Goal: Task Accomplishment & Management: Manage account settings

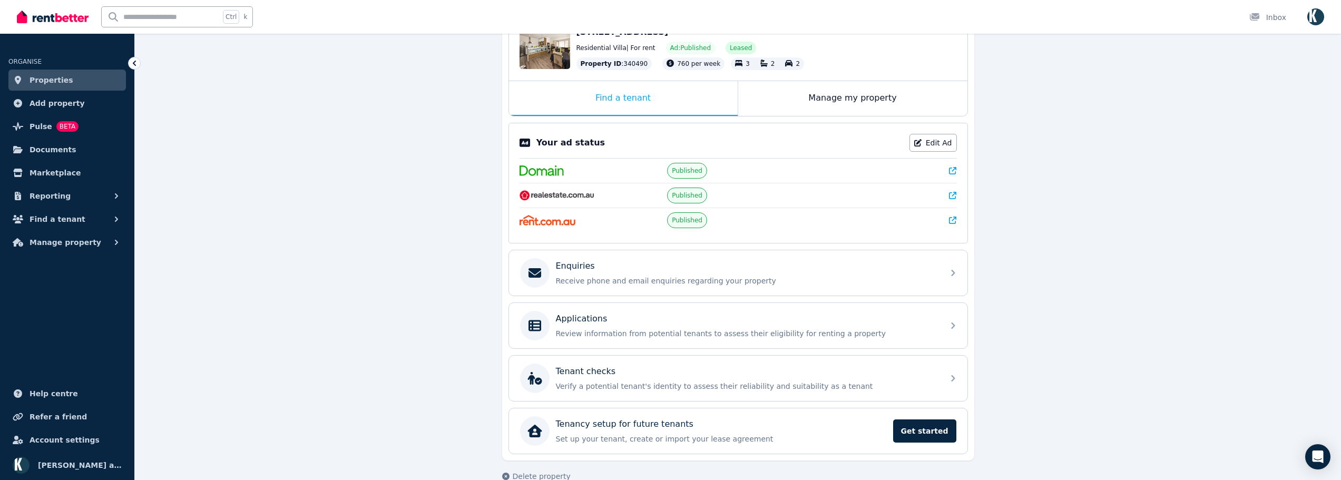
scroll to position [146, 0]
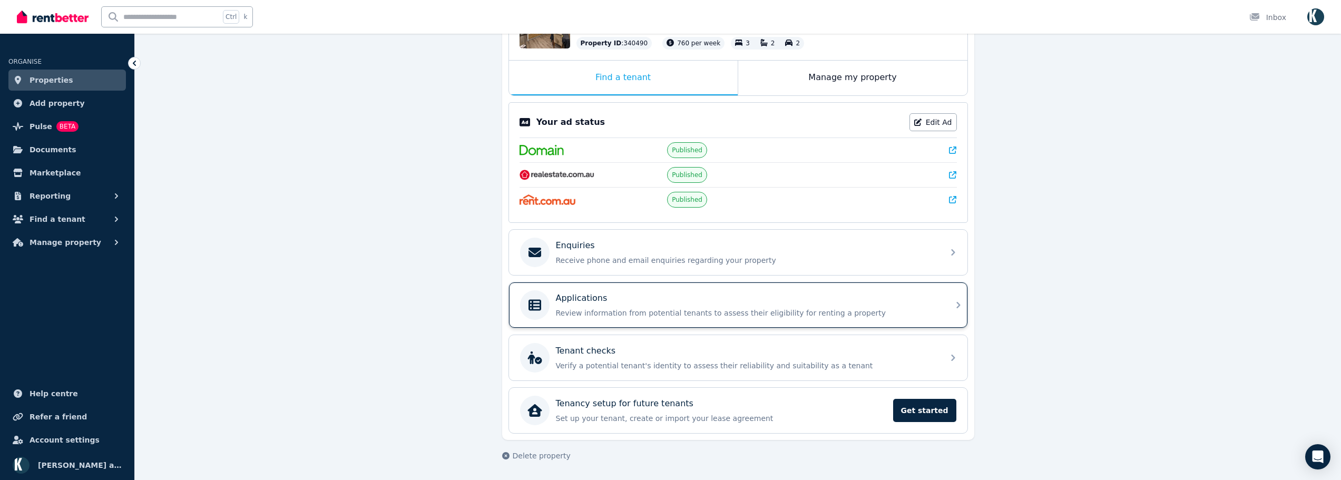
click at [669, 308] on p "Review information from potential tenants to assess their eligibility for renti…" at bounding box center [747, 313] width 382 height 11
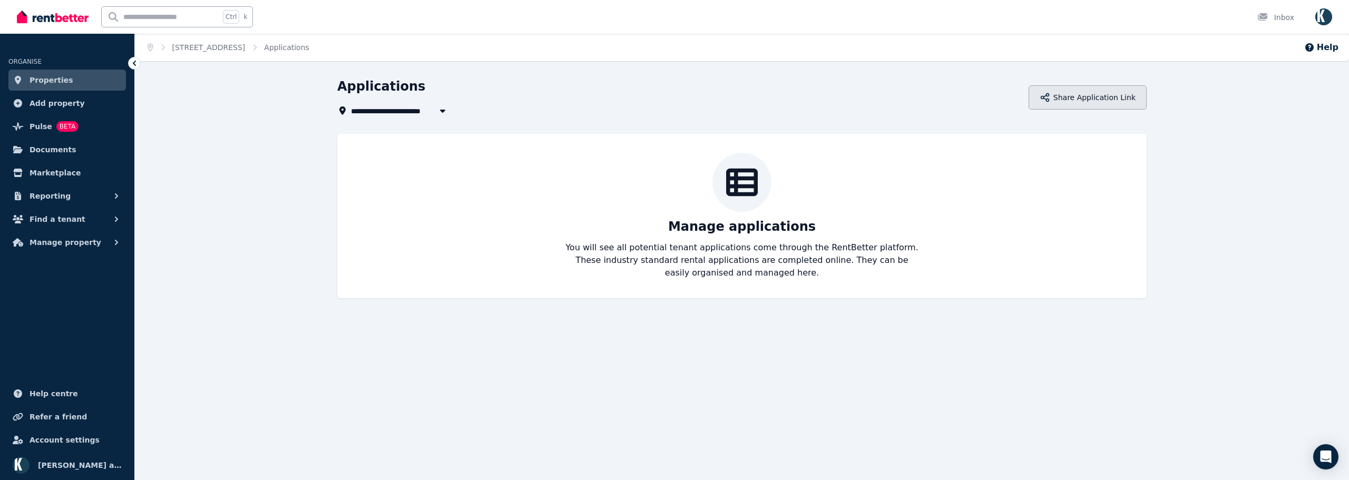
click at [1091, 94] on button "Share Application Link" at bounding box center [1088, 97] width 118 height 24
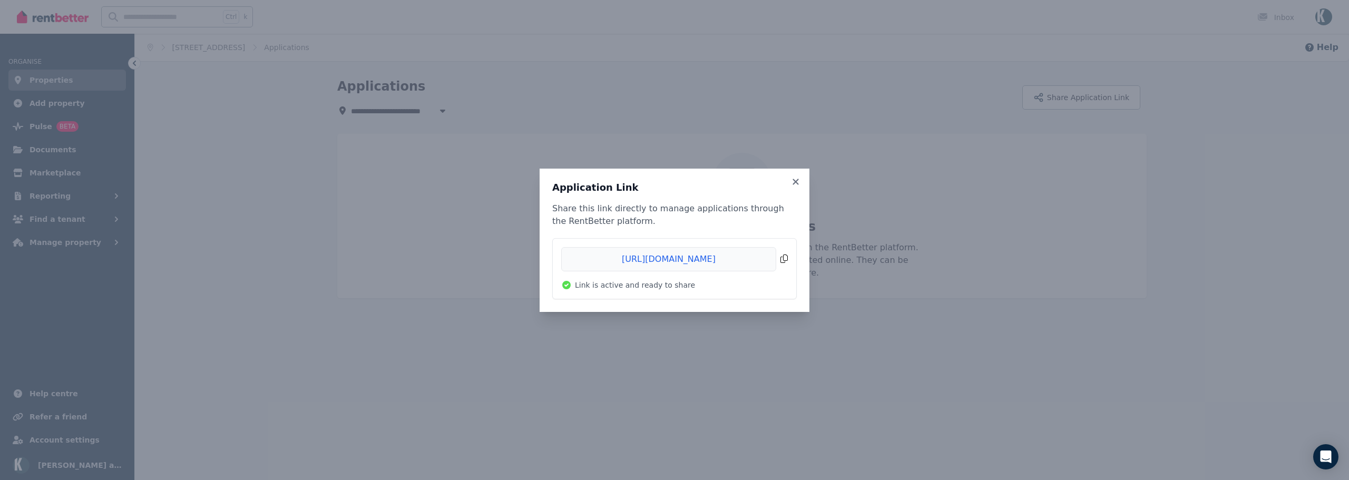
click at [780, 257] on span "Copied!" at bounding box center [674, 259] width 227 height 24
drag, startPoint x: 799, startPoint y: 183, endPoint x: 1091, endPoint y: 64, distance: 315.8
click at [798, 183] on icon at bounding box center [796, 181] width 11 height 9
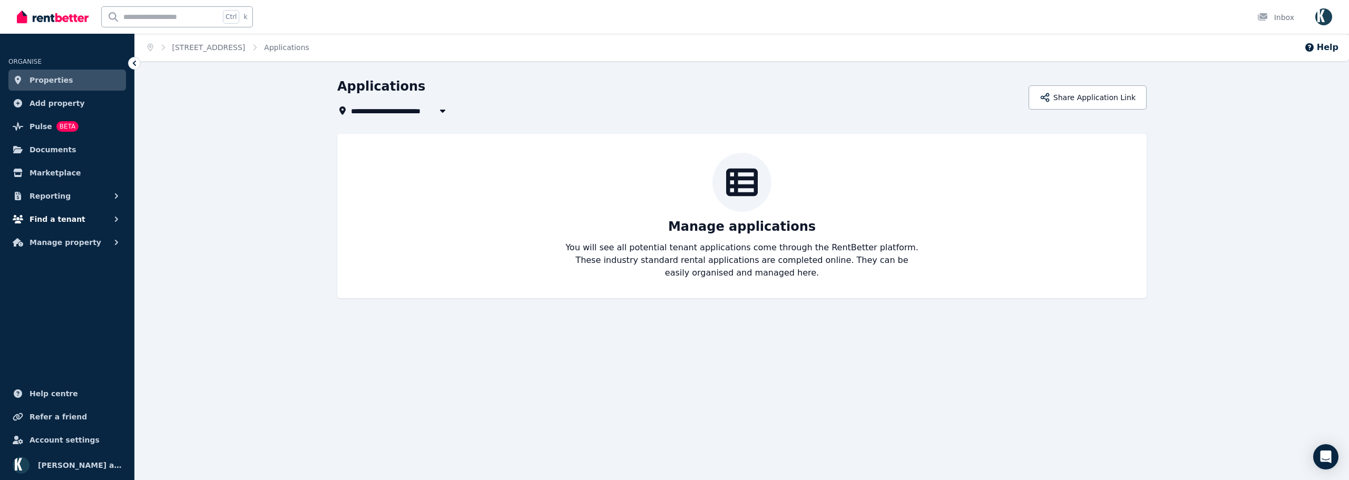
click at [56, 222] on span "Find a tenant" at bounding box center [58, 219] width 56 height 13
click at [65, 242] on span "Listings" at bounding box center [81, 242] width 71 height 13
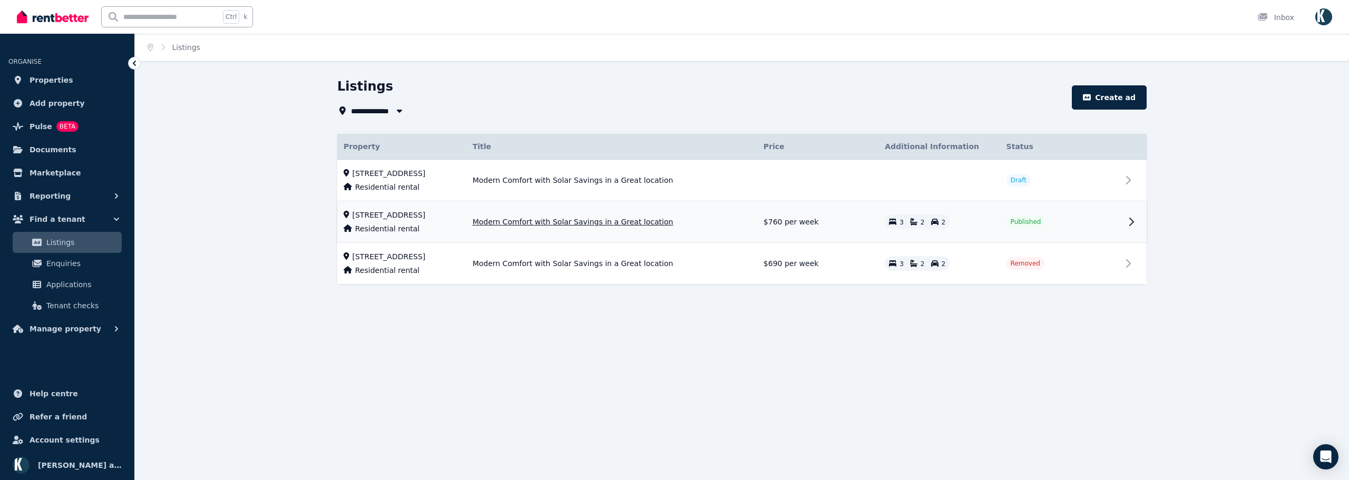
click at [412, 220] on td "[STREET_ADDRESS] Residential rental" at bounding box center [401, 222] width 129 height 42
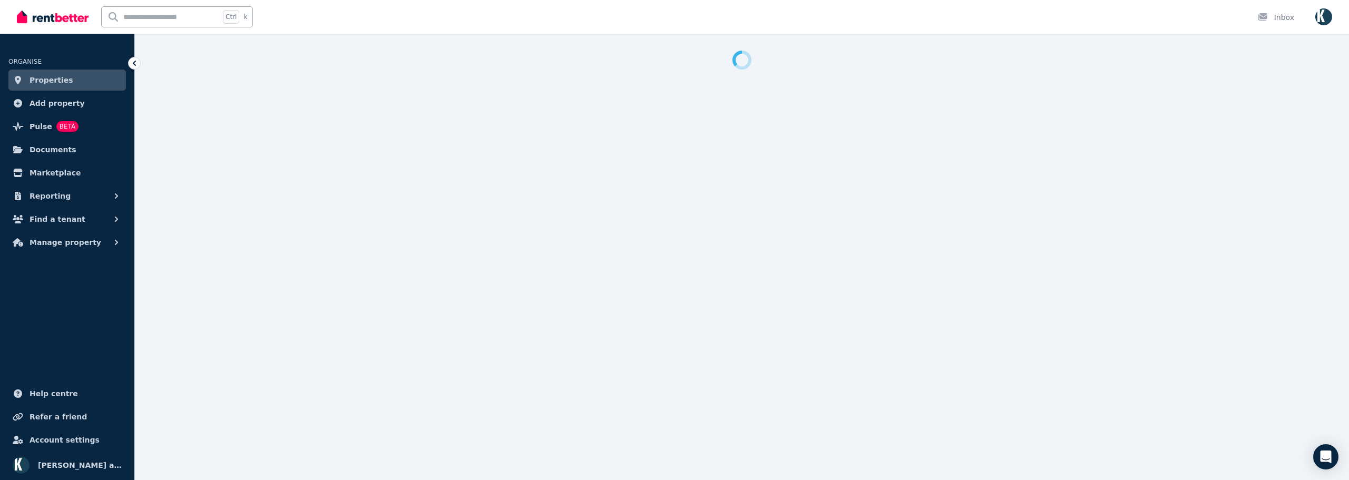
select select "**"
select select "**********"
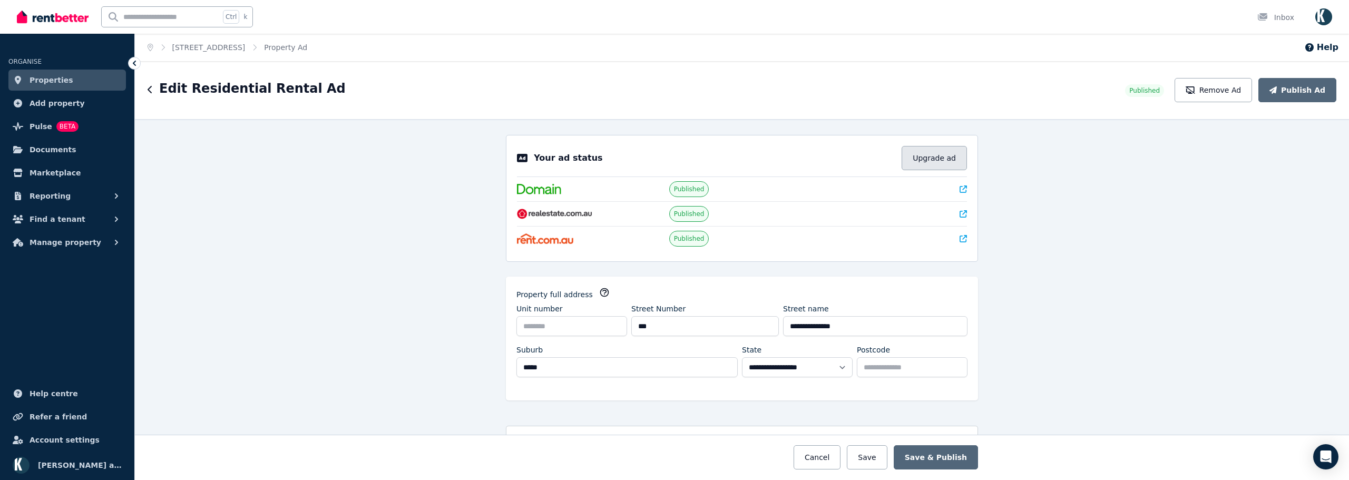
click at [925, 154] on button "Upgrade ad" at bounding box center [934, 158] width 65 height 24
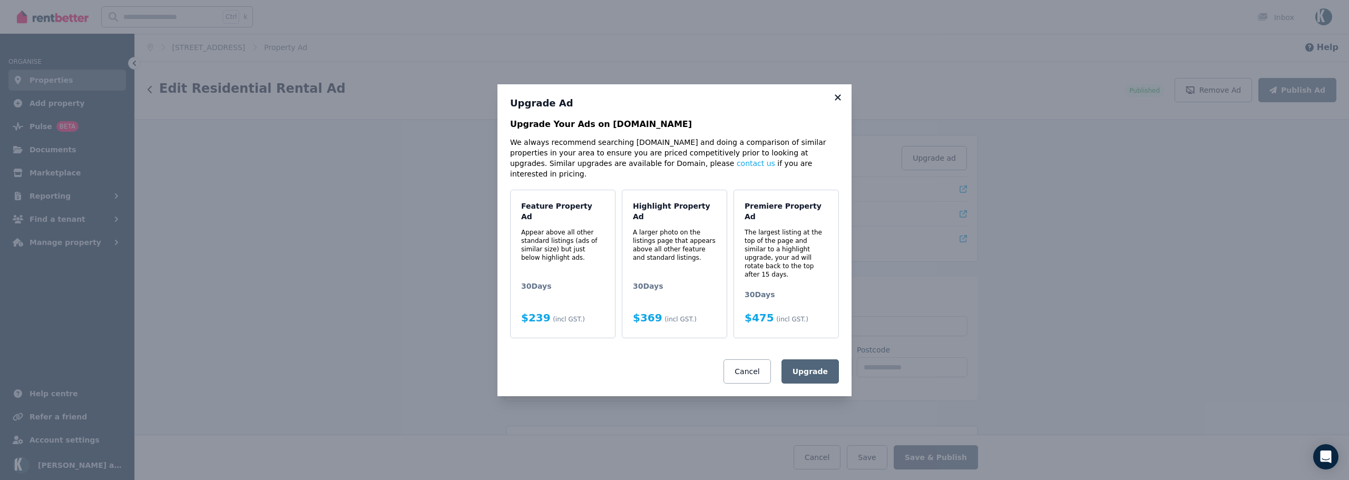
click at [840, 100] on icon at bounding box center [838, 97] width 6 height 6
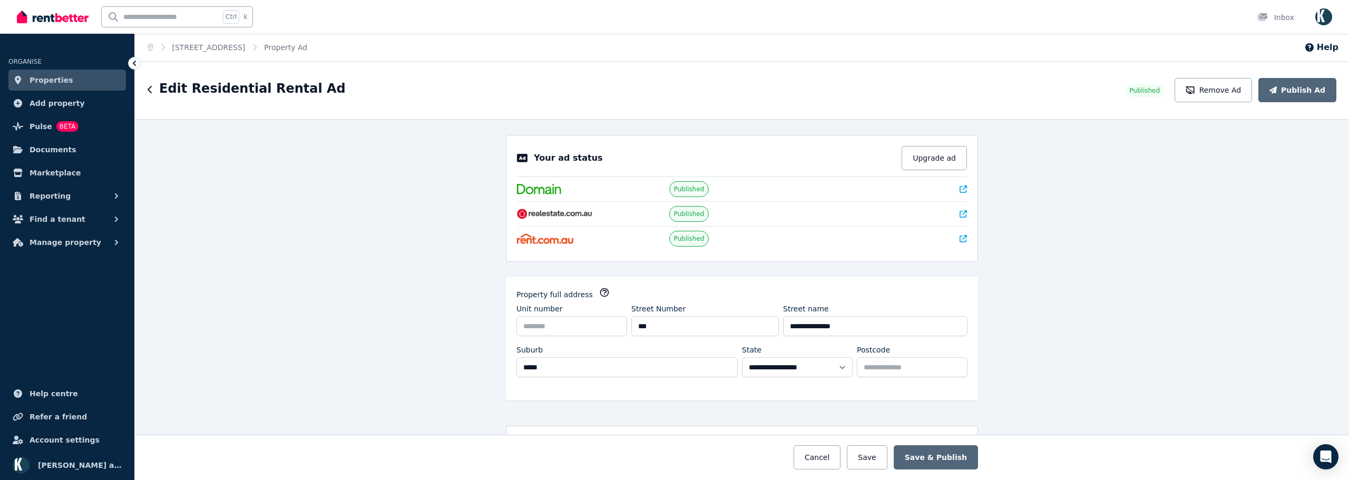
click at [960, 216] on icon at bounding box center [963, 213] width 7 height 7
click at [960, 213] on icon at bounding box center [963, 213] width 7 height 7
click at [960, 189] on icon at bounding box center [963, 189] width 7 height 7
